Goal: Transaction & Acquisition: Book appointment/travel/reservation

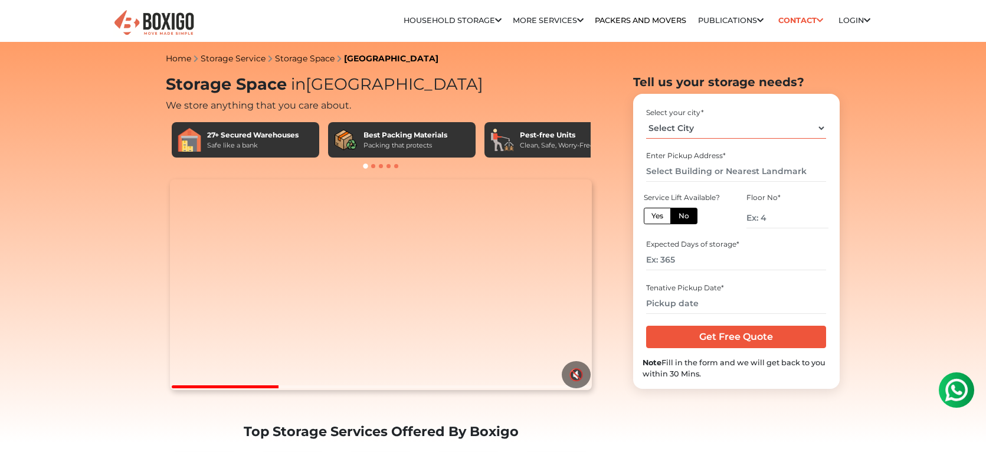
click at [823, 129] on select "Select City Bangalore Bengaluru Bhopal Bhubaneswar Chennai Coimbatore Cuttack D…" at bounding box center [736, 128] width 180 height 21
select select "[GEOGRAPHIC_DATA]"
click at [646, 118] on select "Select City Bangalore Bengaluru Bhopal Bhubaneswar Chennai Coimbatore Cuttack D…" at bounding box center [736, 128] width 180 height 21
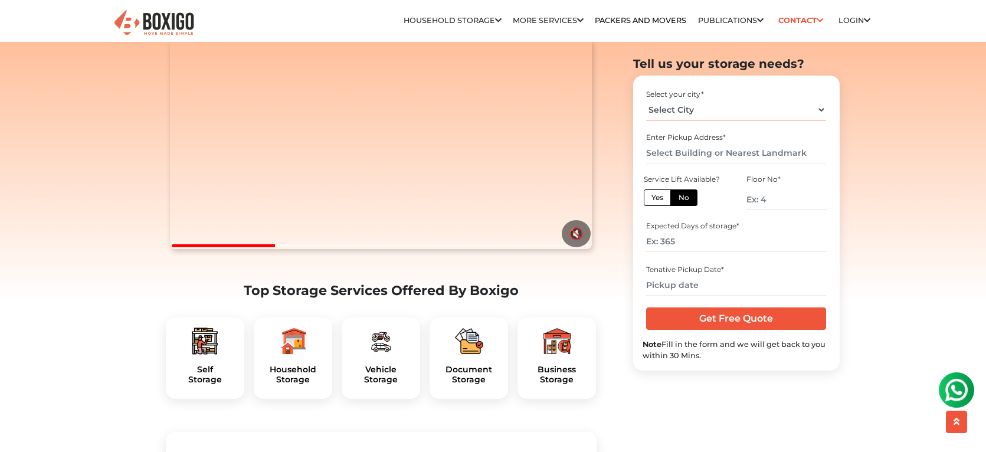
scroll to position [147, 0]
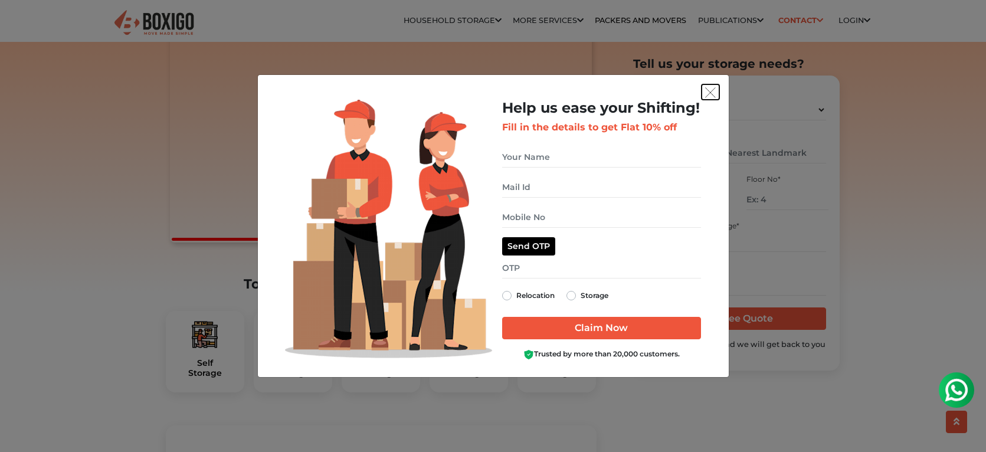
click at [710, 89] on img "get free quote dialog" at bounding box center [710, 92] width 11 height 11
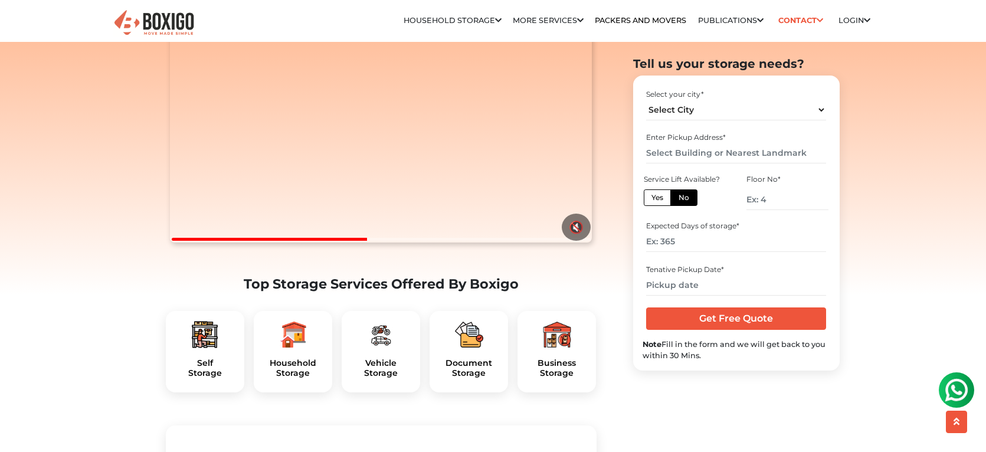
click at [382, 349] on img at bounding box center [380, 334] width 28 height 28
click at [379, 349] on img at bounding box center [380, 334] width 28 height 28
click at [384, 349] on img at bounding box center [380, 334] width 28 height 28
click at [392, 378] on h5 "Vehicle Storage" at bounding box center [381, 368] width 60 height 20
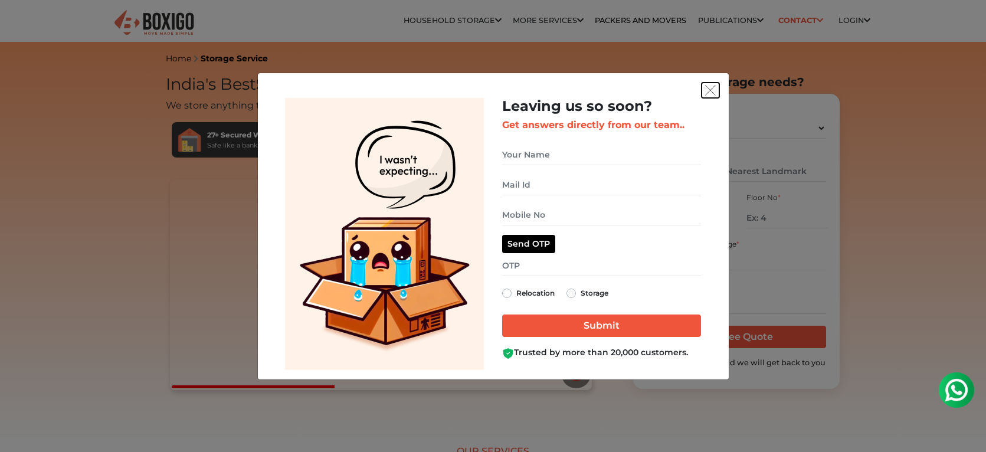
click at [712, 88] on img "get free quote dialog" at bounding box center [710, 90] width 11 height 11
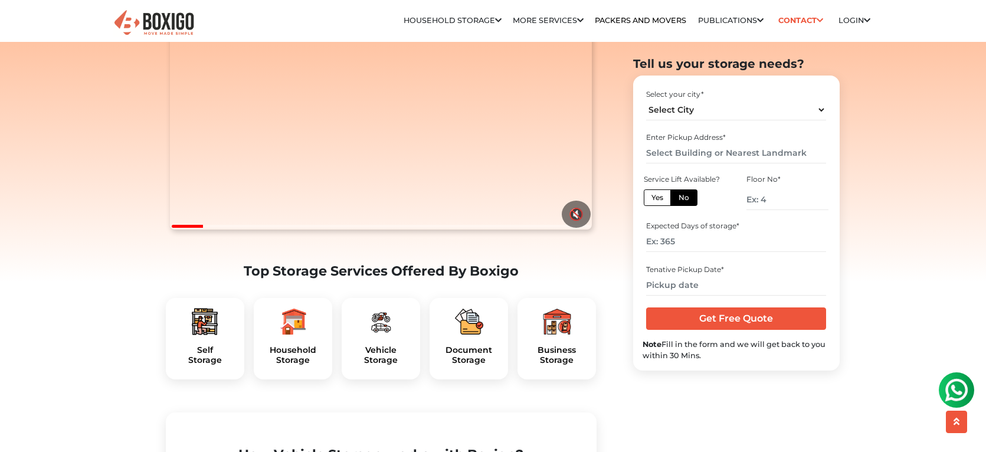
scroll to position [170, 0]
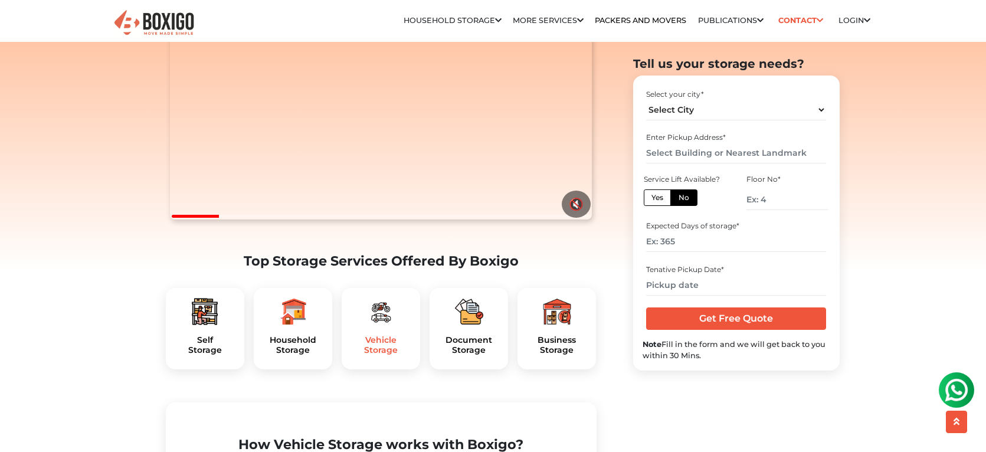
click at [382, 355] on h5 "Vehicle Storage" at bounding box center [381, 345] width 60 height 20
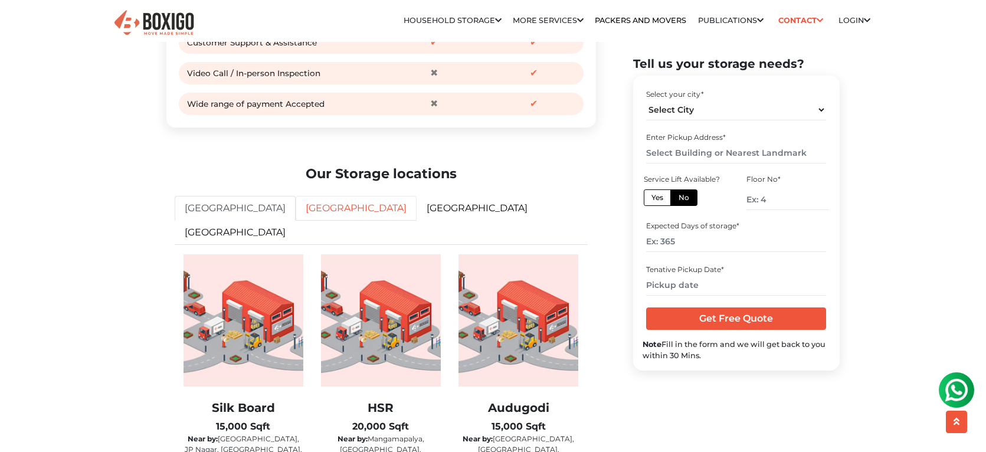
scroll to position [1765, 0]
click at [295, 220] on link "[GEOGRAPHIC_DATA]" at bounding box center [355, 207] width 121 height 25
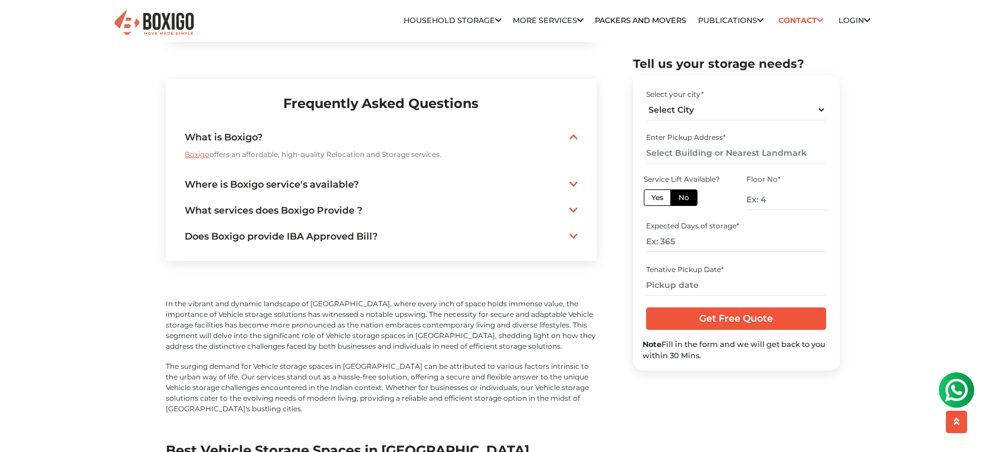
scroll to position [2590, 0]
click at [318, 177] on link "Where is Boxigo service's available?" at bounding box center [381, 184] width 393 height 14
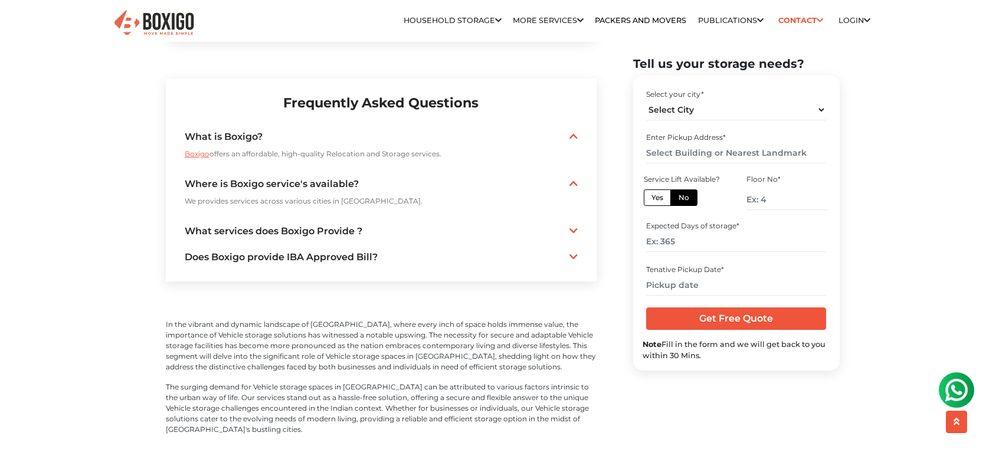
click at [342, 224] on link "What services does Boxigo Provide ?" at bounding box center [381, 231] width 393 height 14
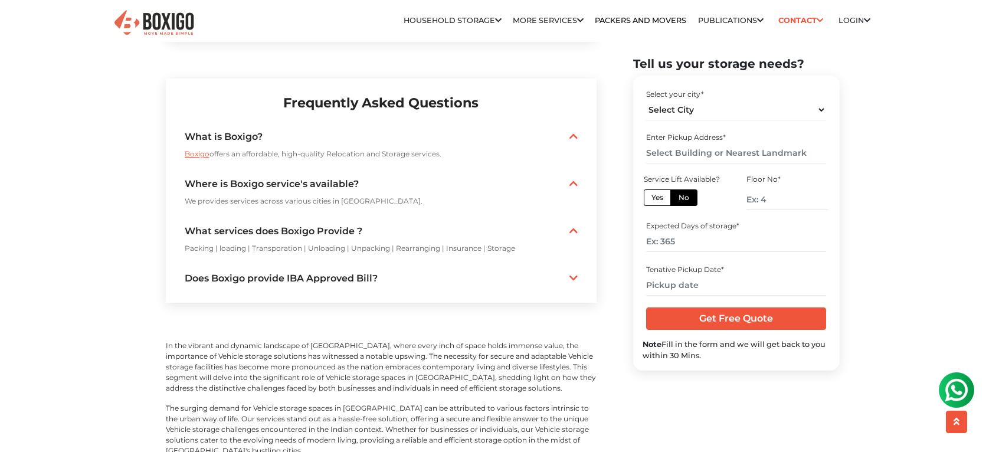
click at [290, 271] on link "Does Boxigo provide IBA Approved Bill?" at bounding box center [381, 278] width 393 height 14
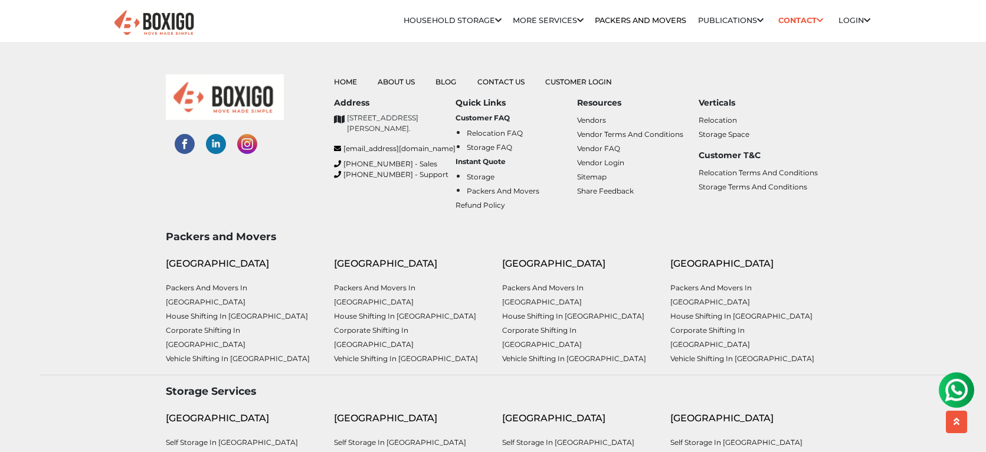
scroll to position [4759, 0]
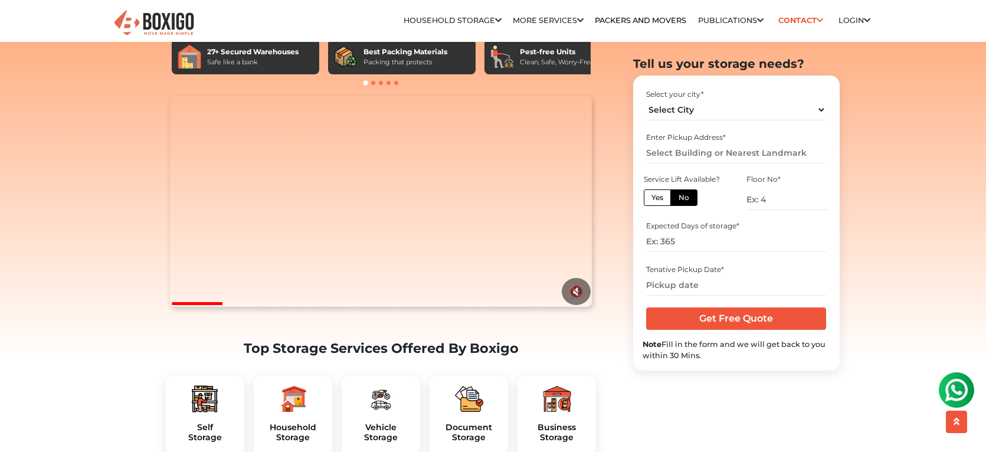
scroll to position [152, 0]
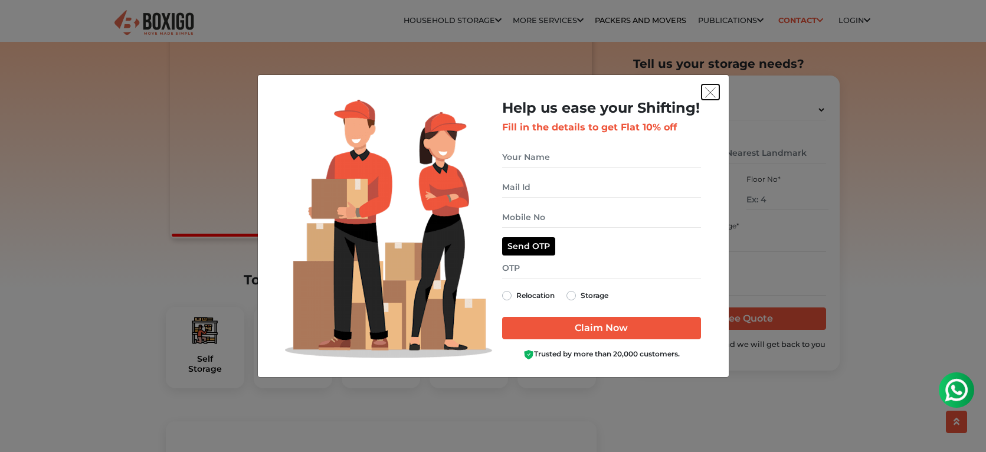
click at [714, 87] on img "get free quote dialog" at bounding box center [710, 92] width 11 height 11
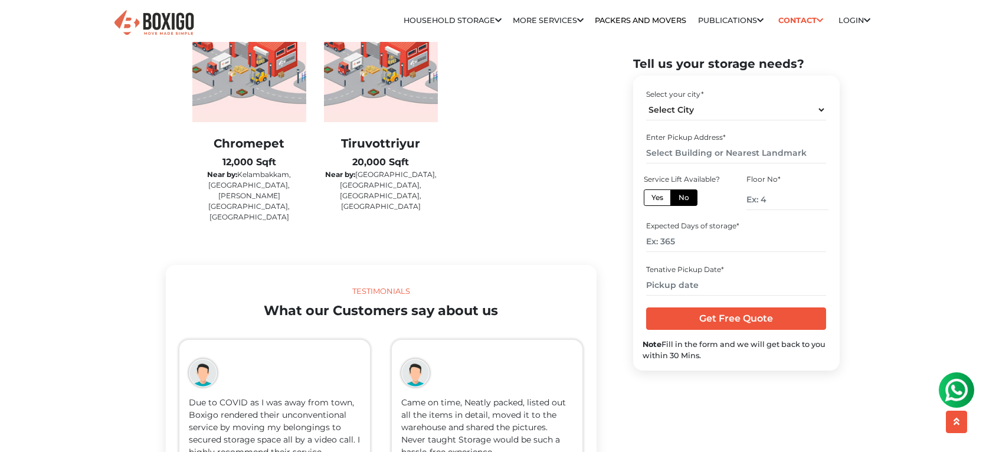
scroll to position [1966, 0]
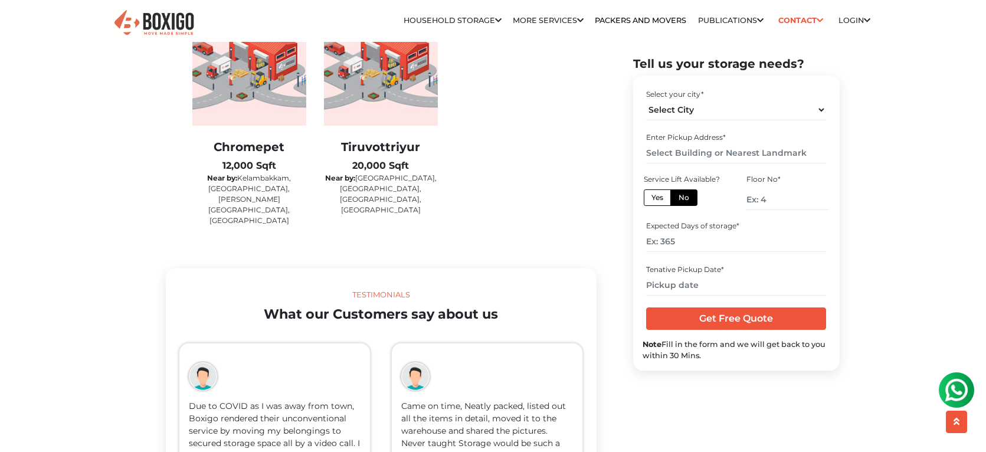
click at [257, 154] on h2 "Chromepet" at bounding box center [249, 147] width 114 height 14
click at [251, 126] on img at bounding box center [249, 60] width 114 height 132
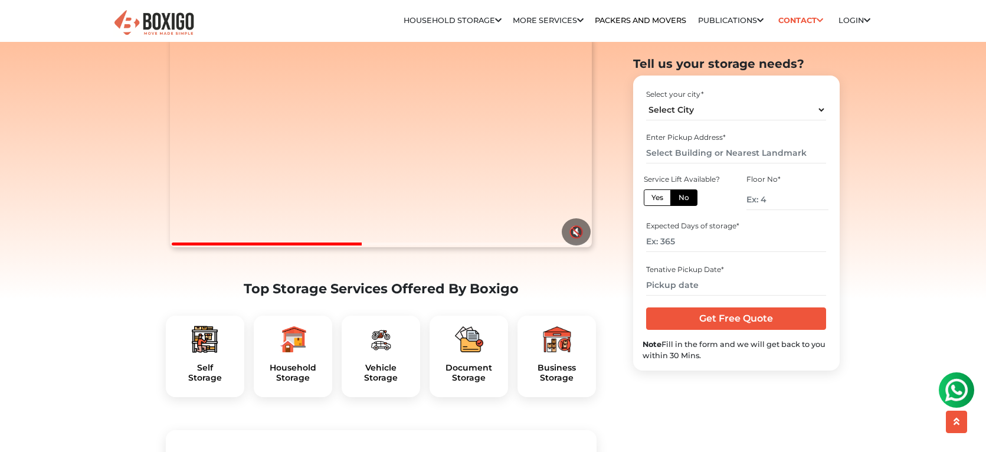
scroll to position [63, 0]
